Goal: Transaction & Acquisition: Book appointment/travel/reservation

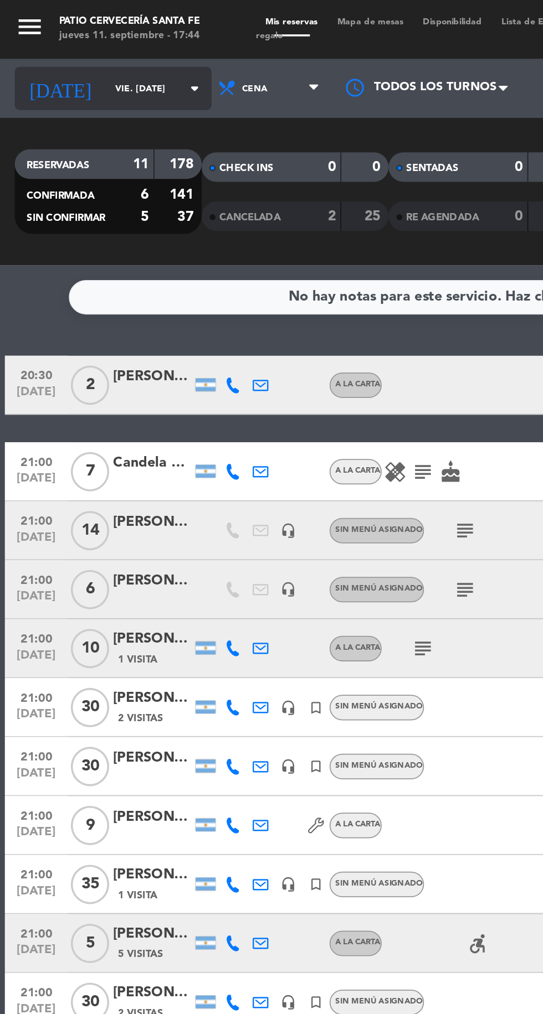
click at [78, 50] on input "vie. [DATE]" at bounding box center [94, 50] width 70 height 17
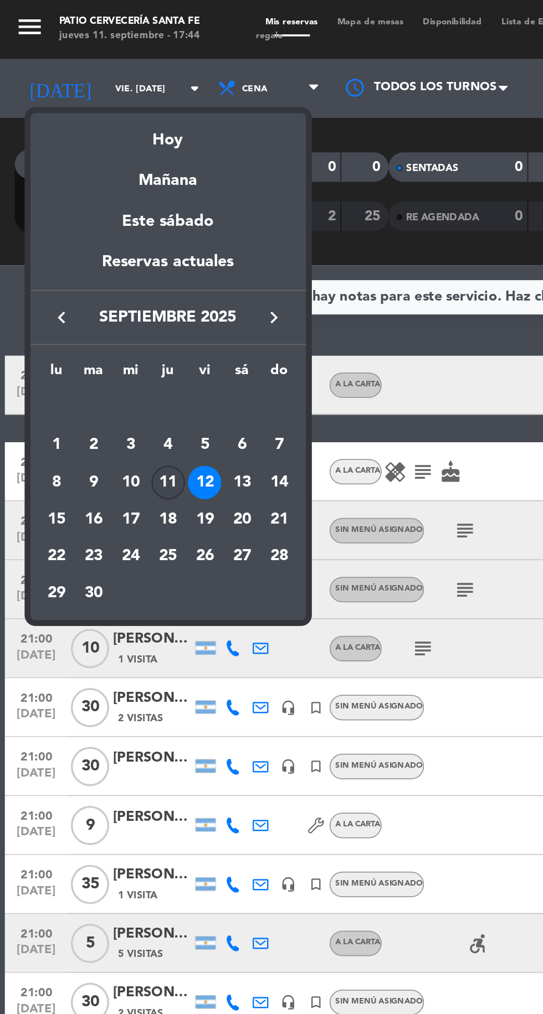
click at [96, 272] on div "11" at bounding box center [94, 271] width 19 height 19
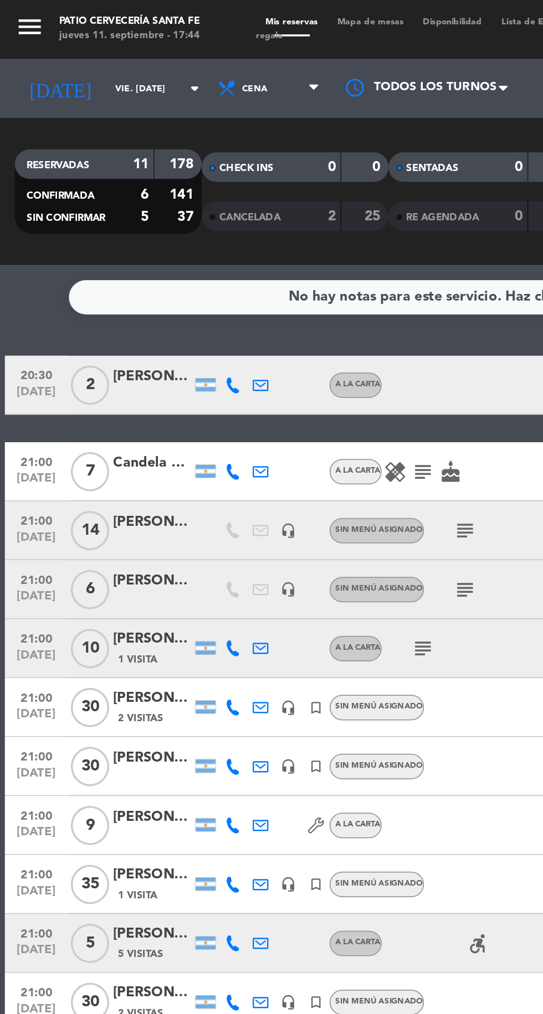
type input "[DEMOGRAPHIC_DATA] [DATE]"
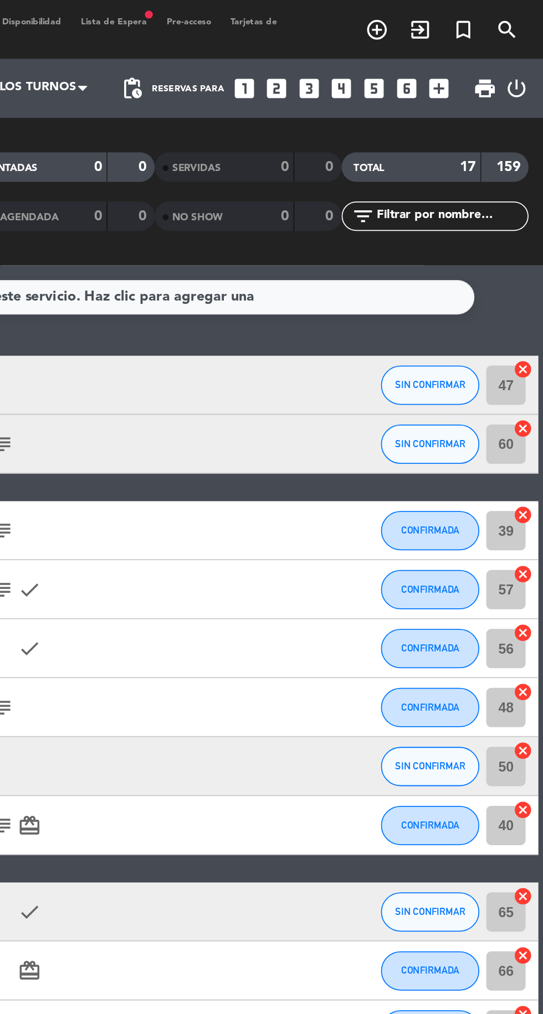
click at [479, 44] on icon "add_box" at bounding box center [484, 50] width 14 height 14
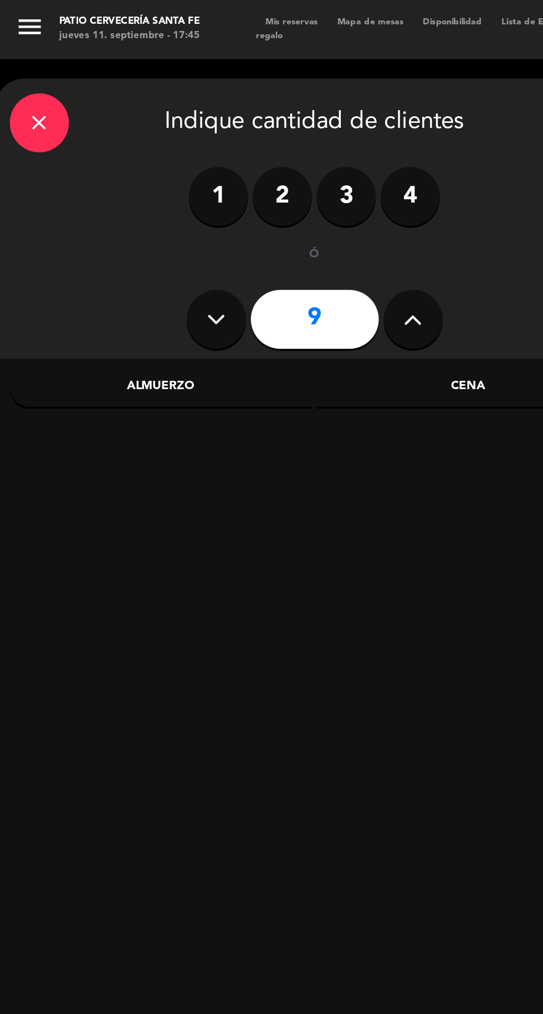
click at [119, 180] on icon at bounding box center [121, 180] width 11 height 17
click at [120, 183] on icon at bounding box center [121, 180] width 11 height 17
type input "7"
click at [260, 213] on div "Cena" at bounding box center [263, 218] width 171 height 22
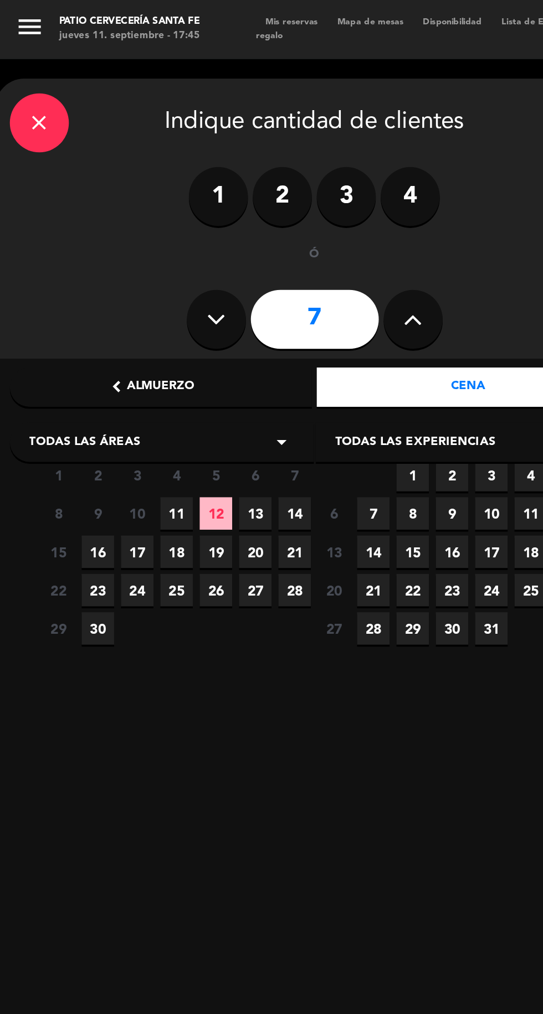
click at [101, 291] on span "11" at bounding box center [99, 289] width 18 height 18
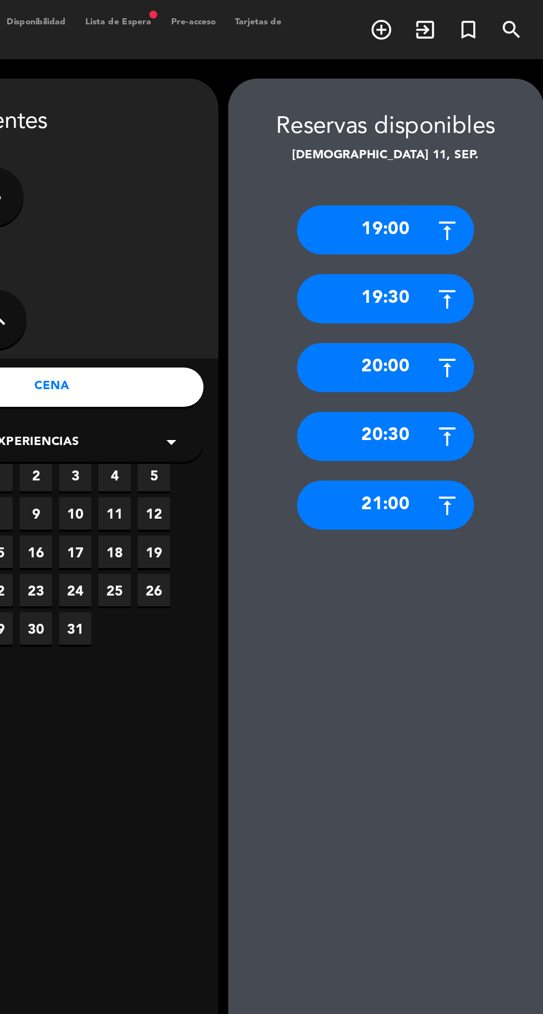
click at [453, 283] on div "21:00" at bounding box center [451, 285] width 100 height 28
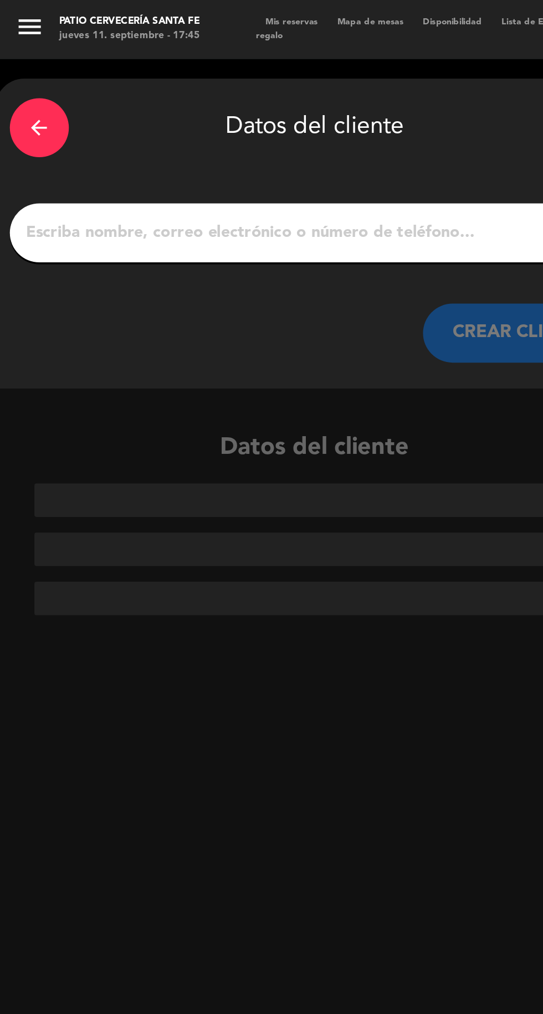
click at [167, 134] on input "1" at bounding box center [177, 131] width 327 height 16
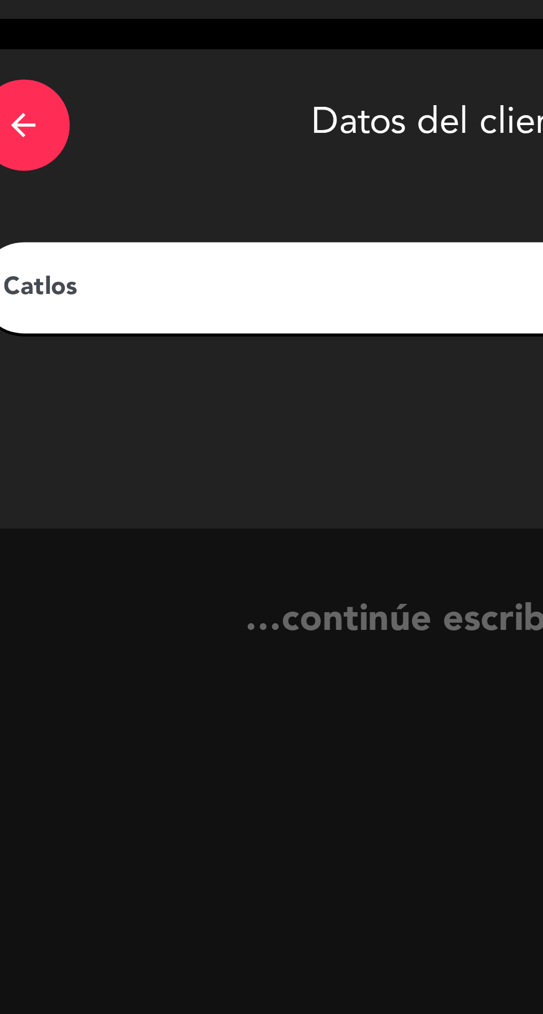
type input "Catlos"
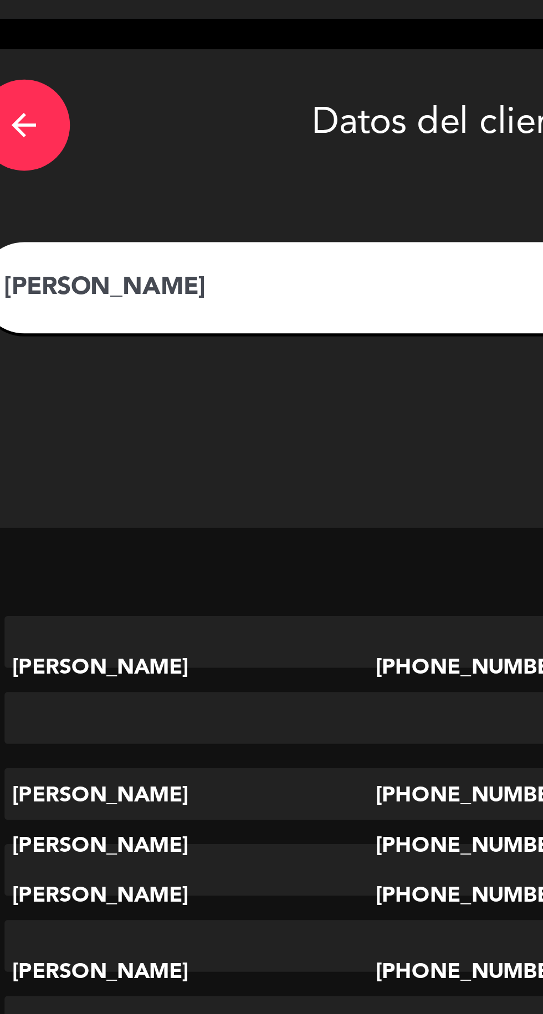
type input "[PERSON_NAME]"
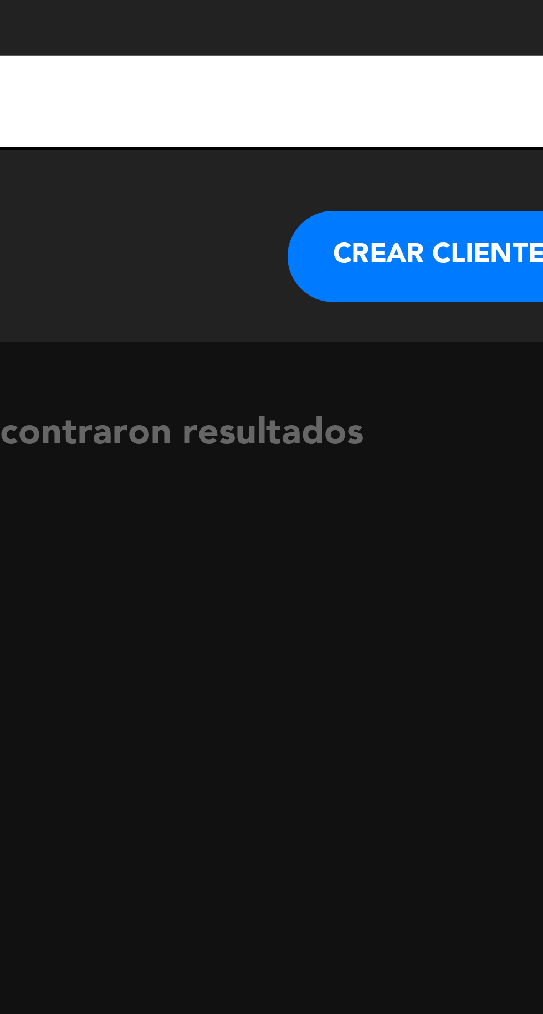
click at [301, 192] on button "CREAR CLIENTE" at bounding box center [293, 187] width 111 height 33
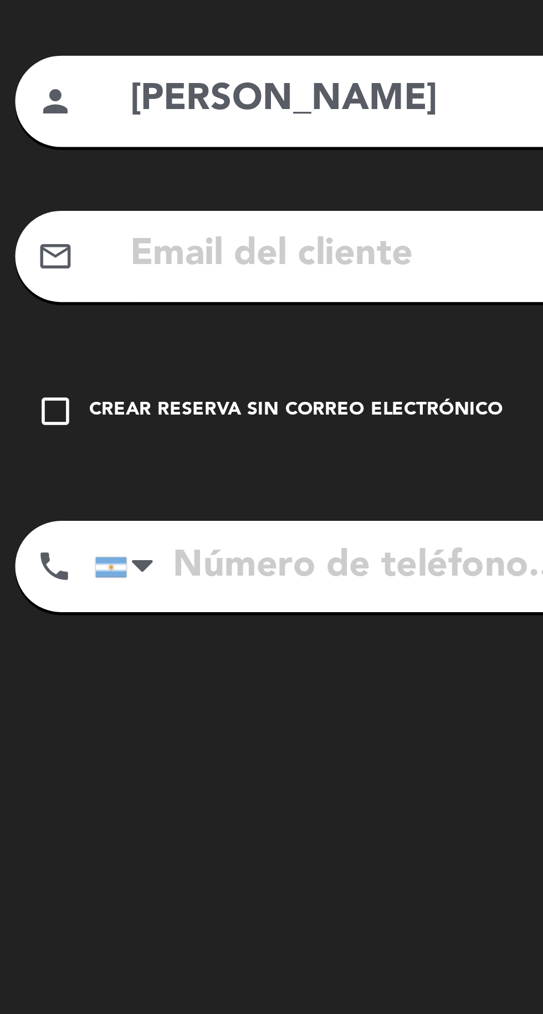
click at [18, 248] on icon "check_box_outline_blank" at bounding box center [20, 244] width 13 height 13
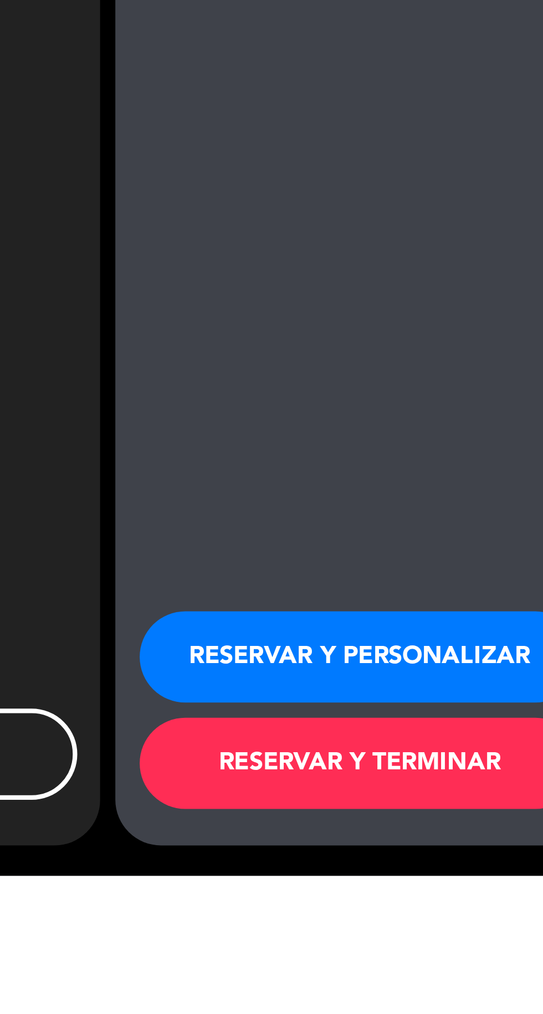
click at [470, 990] on button "RESERVAR Y TERMINAR" at bounding box center [452, 973] width 161 height 33
